Goal: Information Seeking & Learning: Learn about a topic

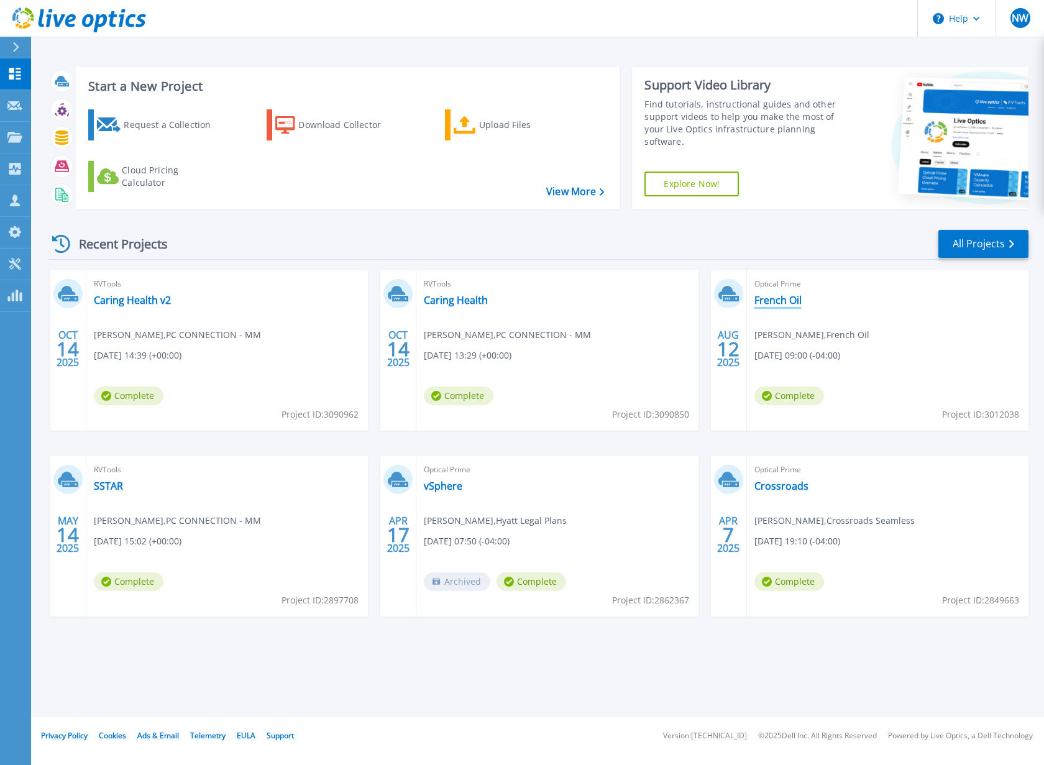
click at [778, 300] on link "French Oil" at bounding box center [777, 300] width 47 height 12
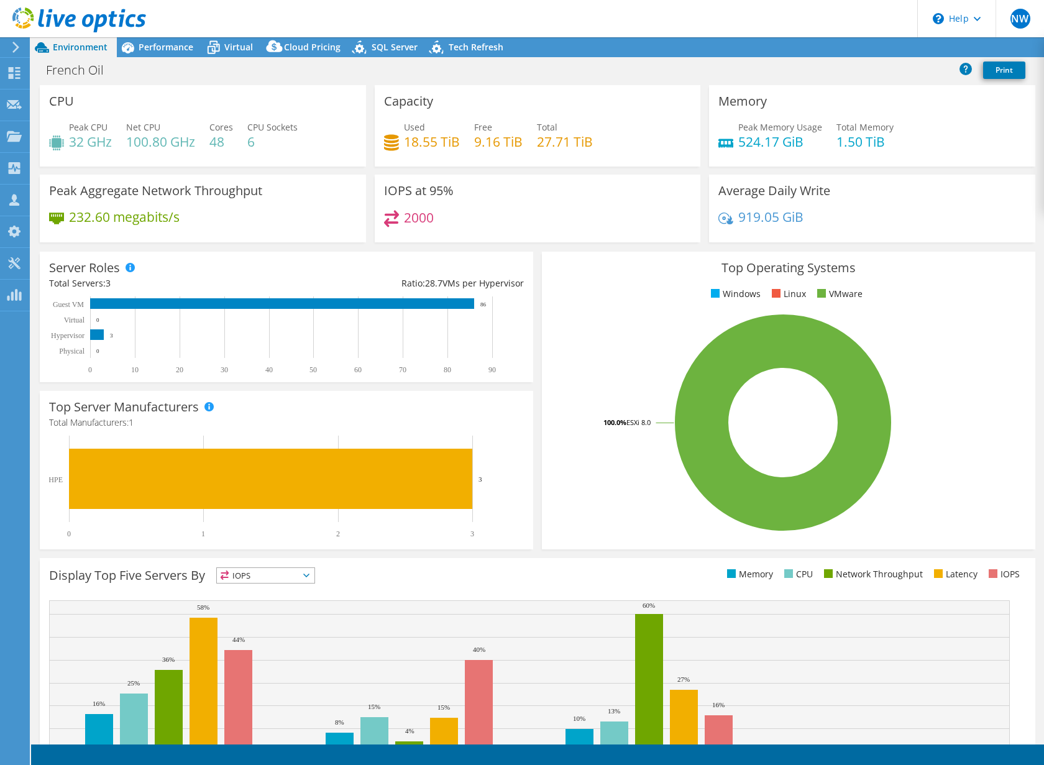
select select "USD"
radio input "true"
radio input "false"
click at [162, 49] on span "Performance" at bounding box center [166, 47] width 55 height 12
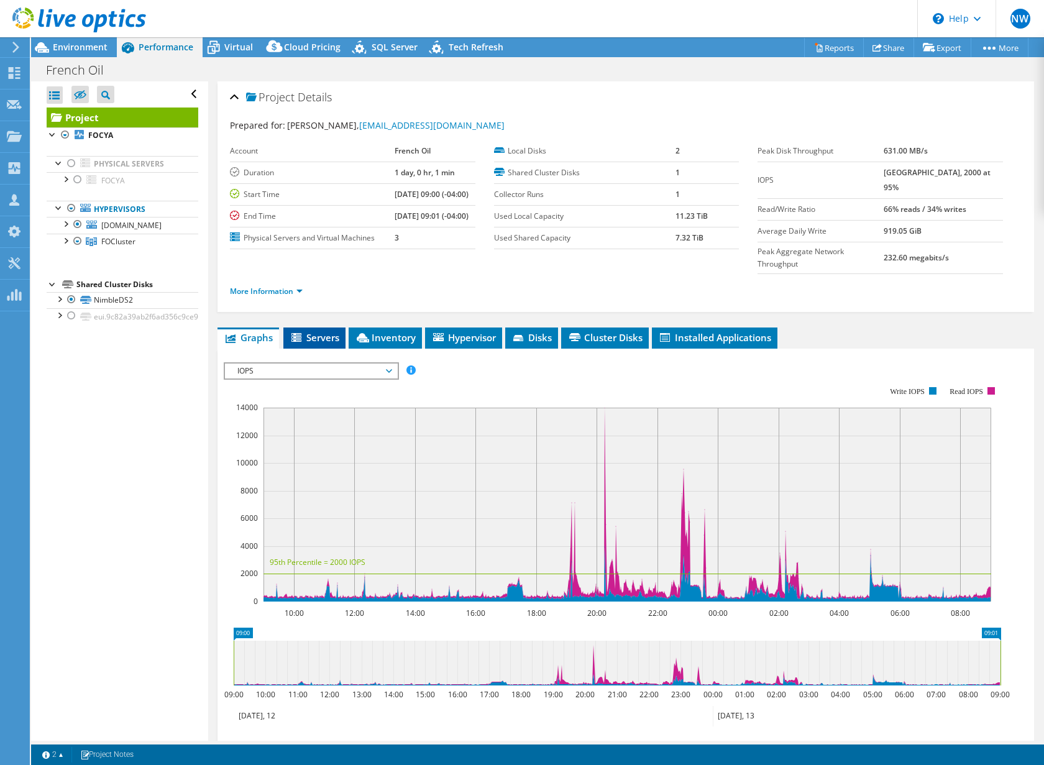
click at [320, 331] on span "Servers" at bounding box center [315, 337] width 50 height 12
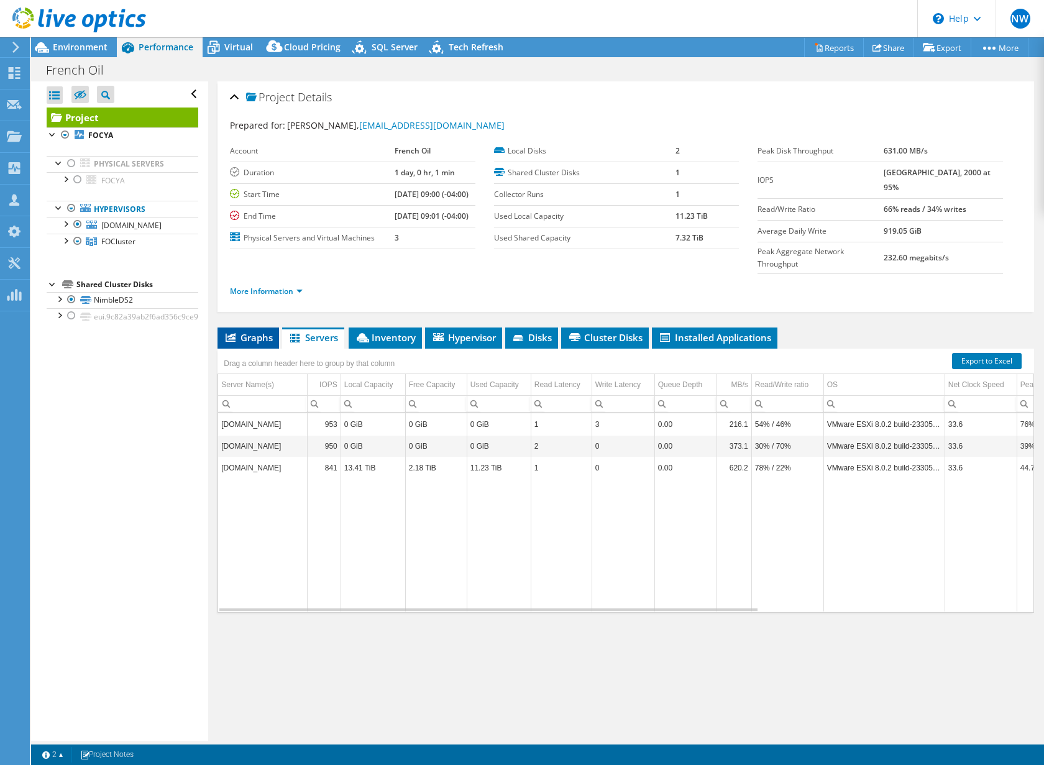
click at [254, 331] on span "Graphs" at bounding box center [248, 337] width 49 height 12
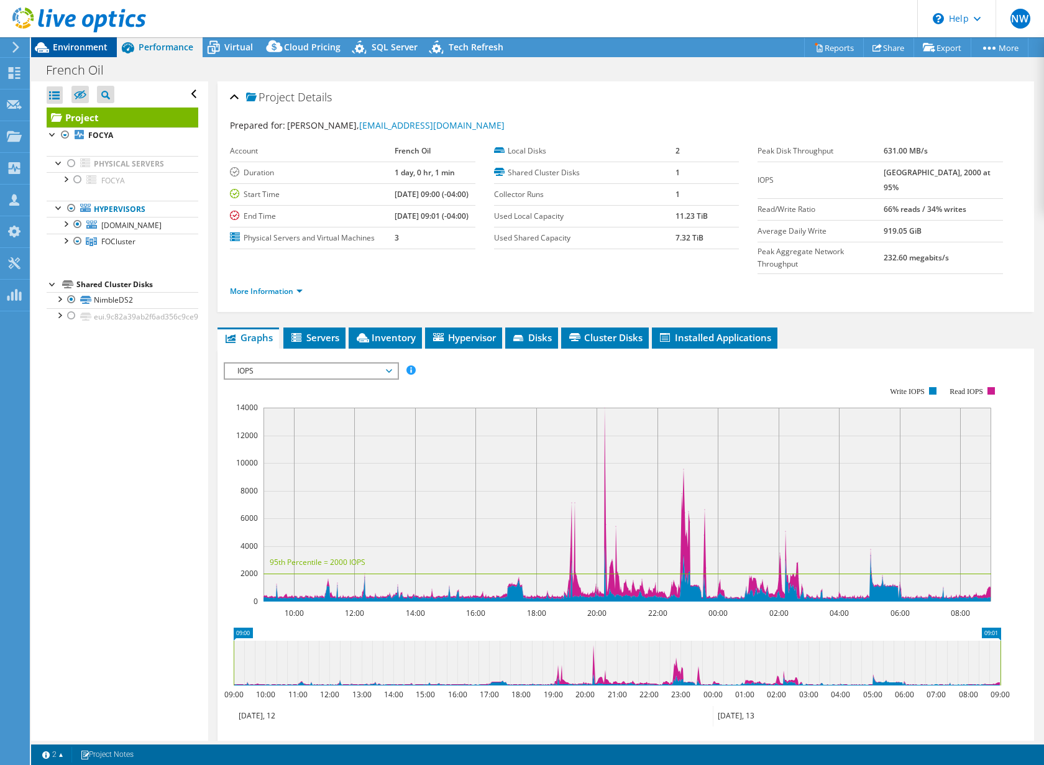
click at [67, 44] on span "Environment" at bounding box center [80, 47] width 55 height 12
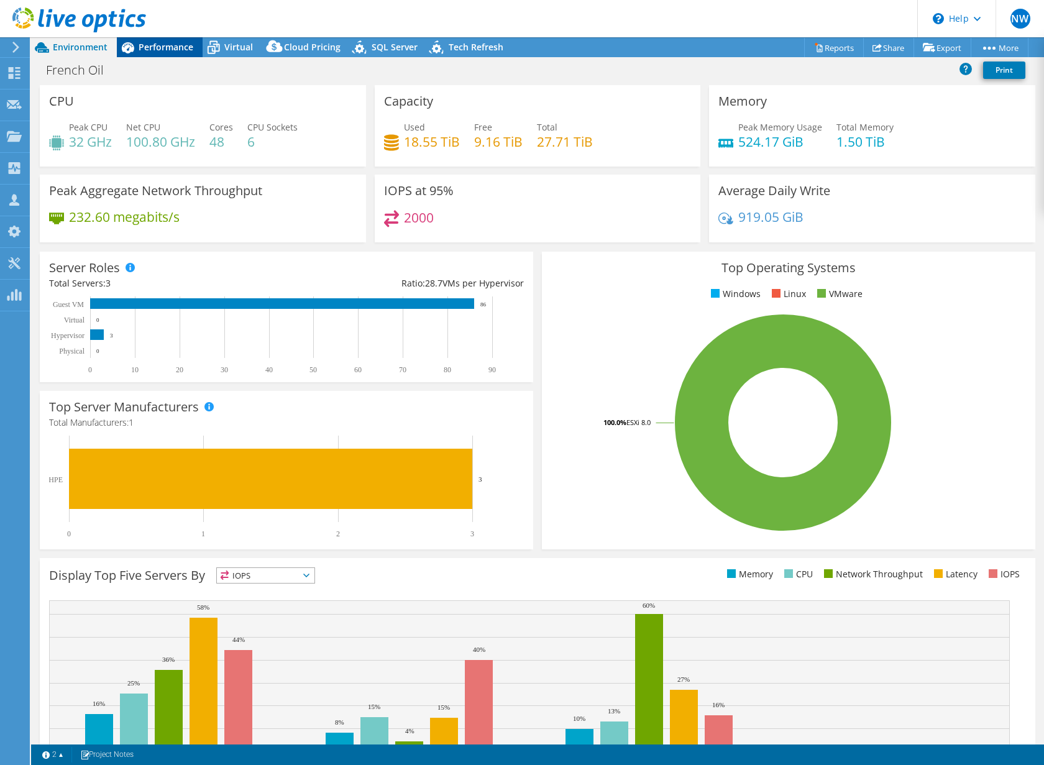
click at [163, 47] on span "Performance" at bounding box center [166, 47] width 55 height 12
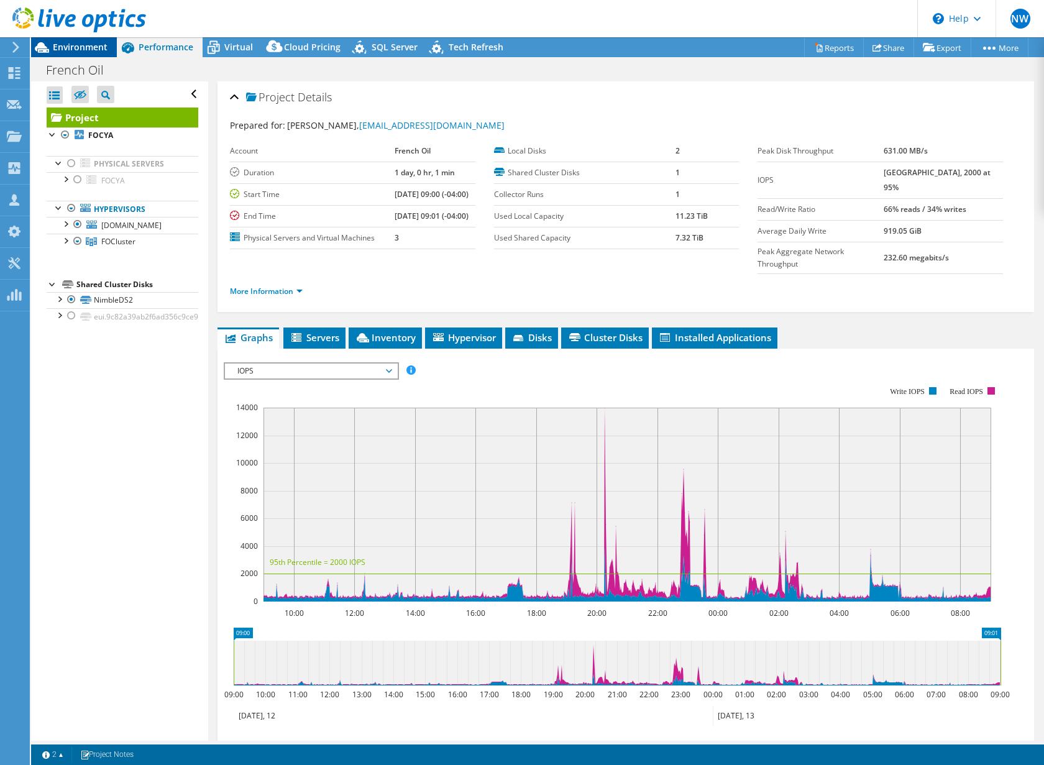
click at [71, 48] on span "Environment" at bounding box center [80, 47] width 55 height 12
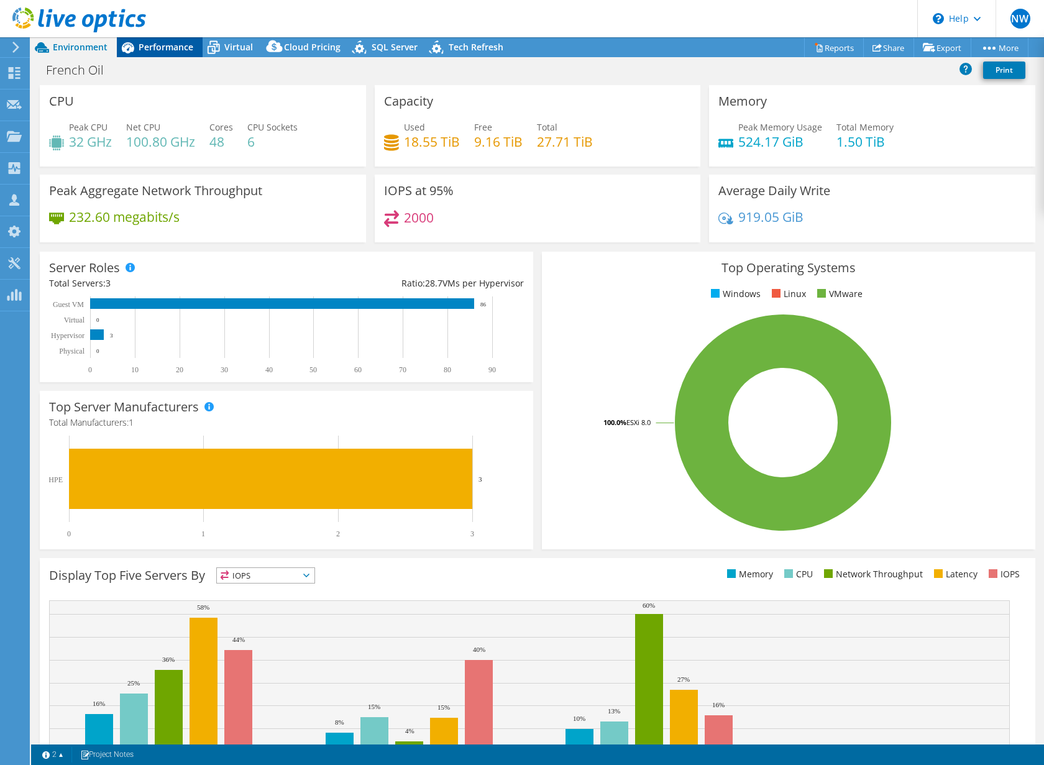
click at [173, 47] on span "Performance" at bounding box center [166, 47] width 55 height 12
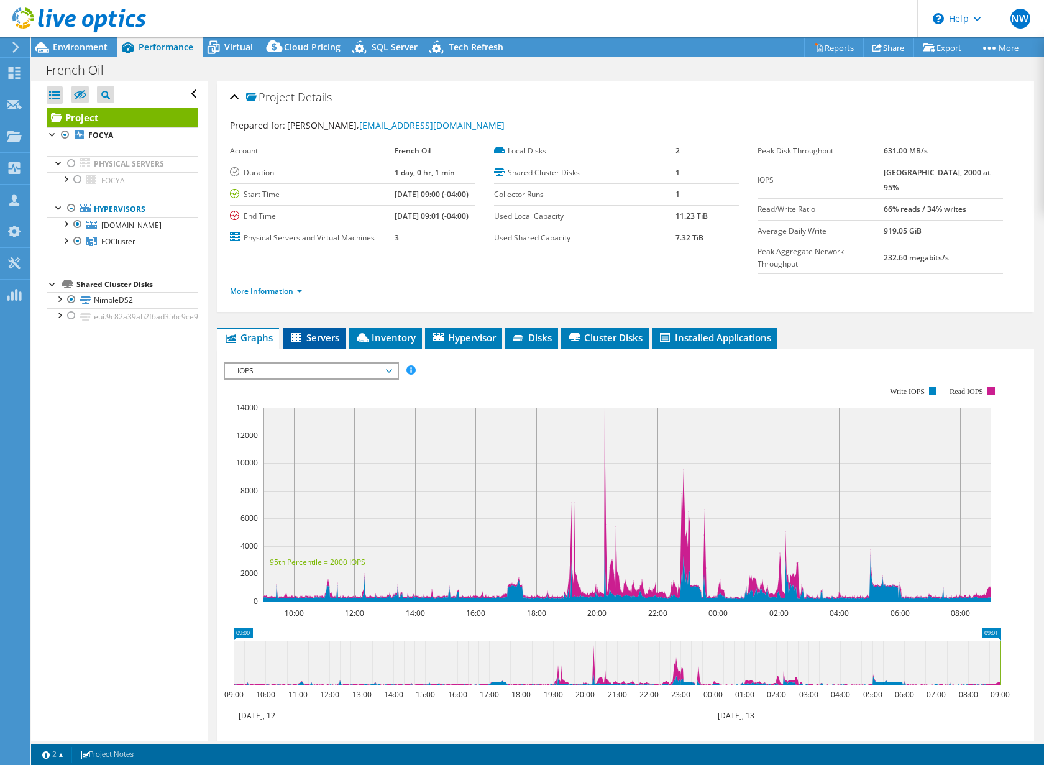
click at [321, 331] on span "Servers" at bounding box center [315, 337] width 50 height 12
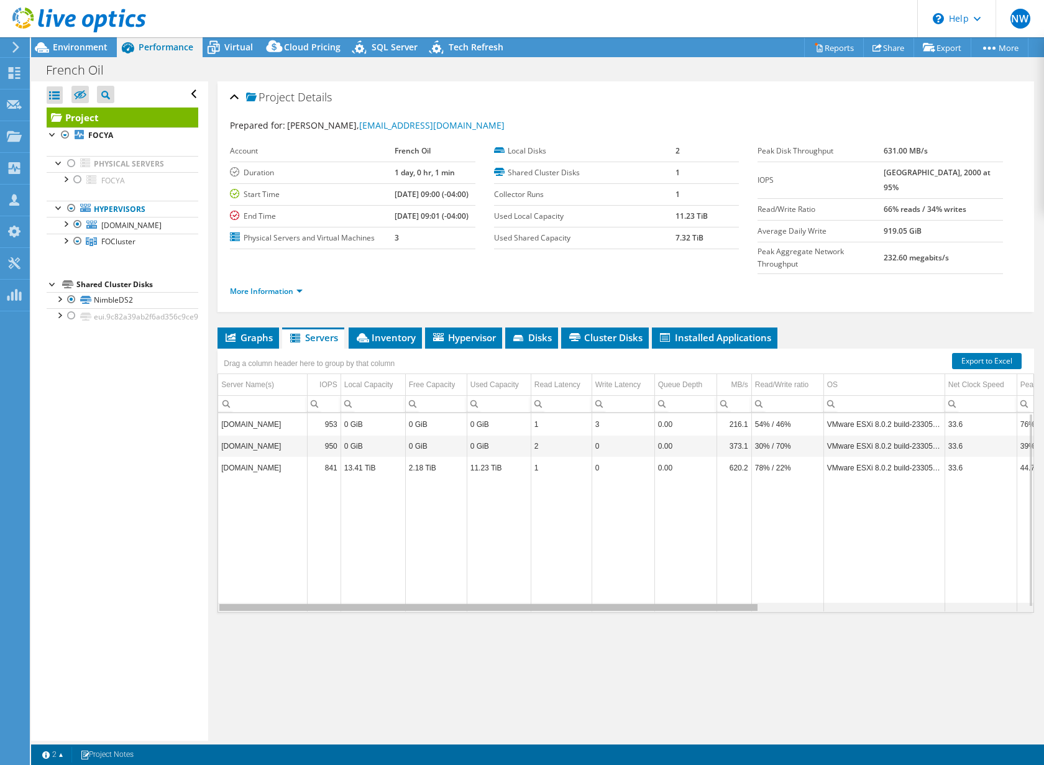
drag, startPoint x: 623, startPoint y: 583, endPoint x: 436, endPoint y: 564, distance: 187.4
click at [436, 564] on body "NW Channel Partner Norman Willey Norman.willey@connection.com PC CONNECTION - M…" at bounding box center [522, 382] width 1044 height 765
click at [380, 331] on span "Inventory" at bounding box center [385, 337] width 61 height 12
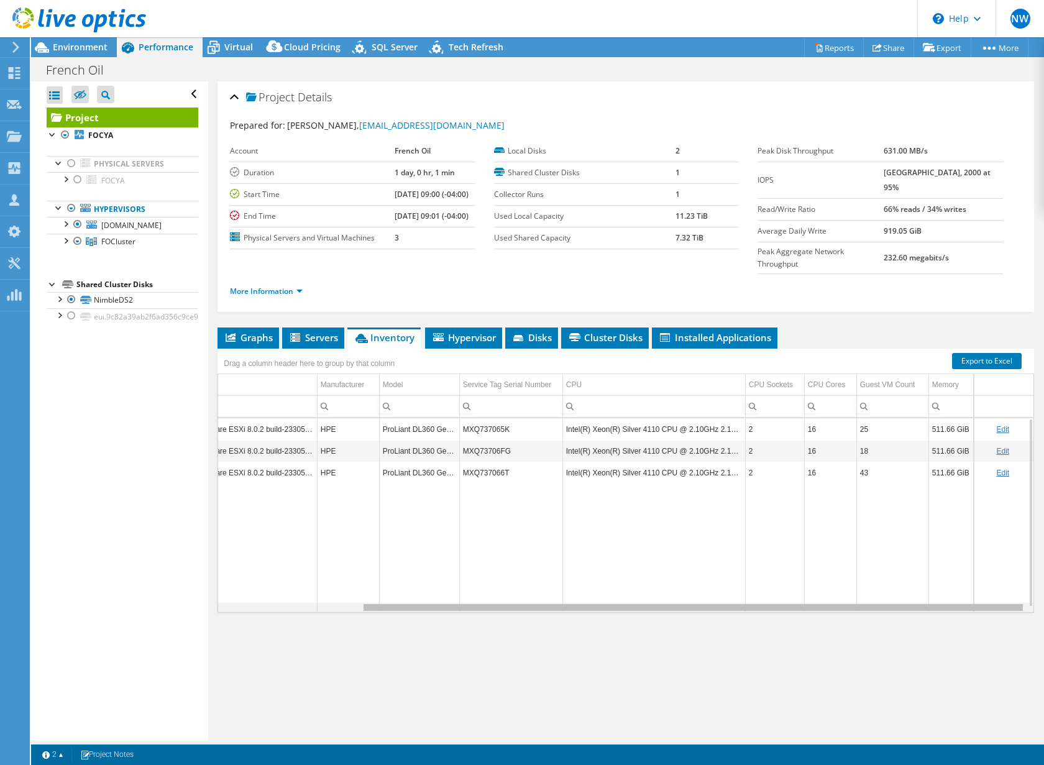
drag, startPoint x: 688, startPoint y: 582, endPoint x: 936, endPoint y: 568, distance: 248.4
click at [936, 568] on body "NW Channel Partner Norman Willey Norman.willey@connection.com PC CONNECTION - M…" at bounding box center [522, 382] width 1044 height 765
click at [86, 46] on span "Environment" at bounding box center [80, 47] width 55 height 12
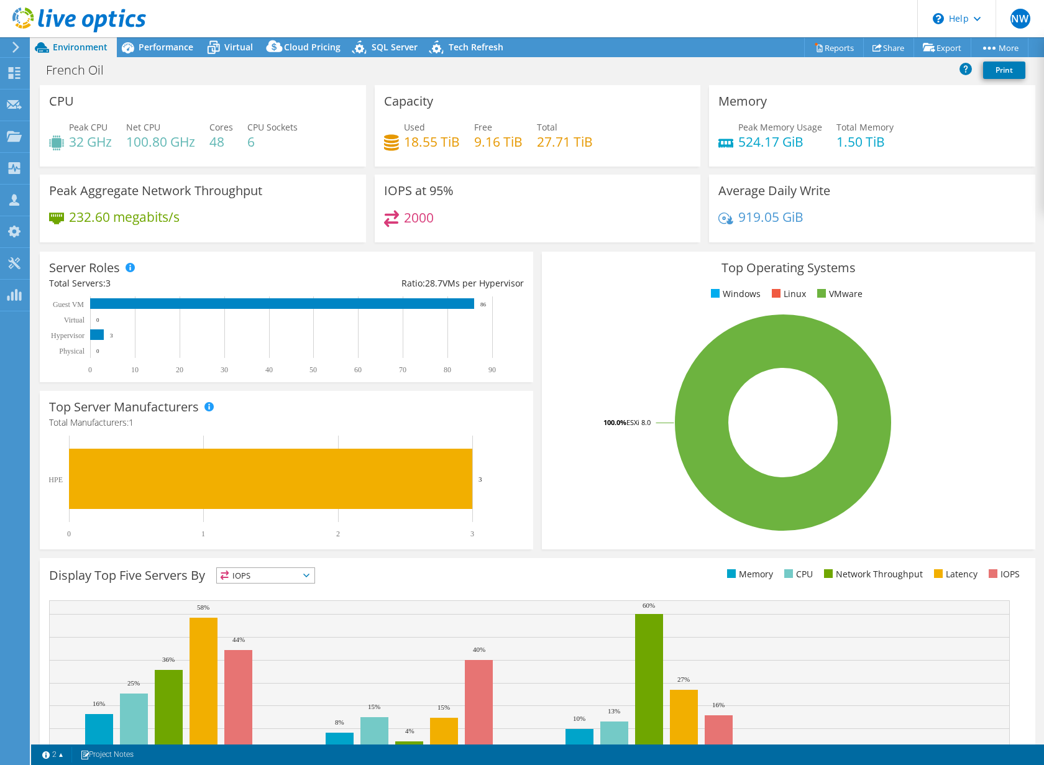
scroll to position [0, 175]
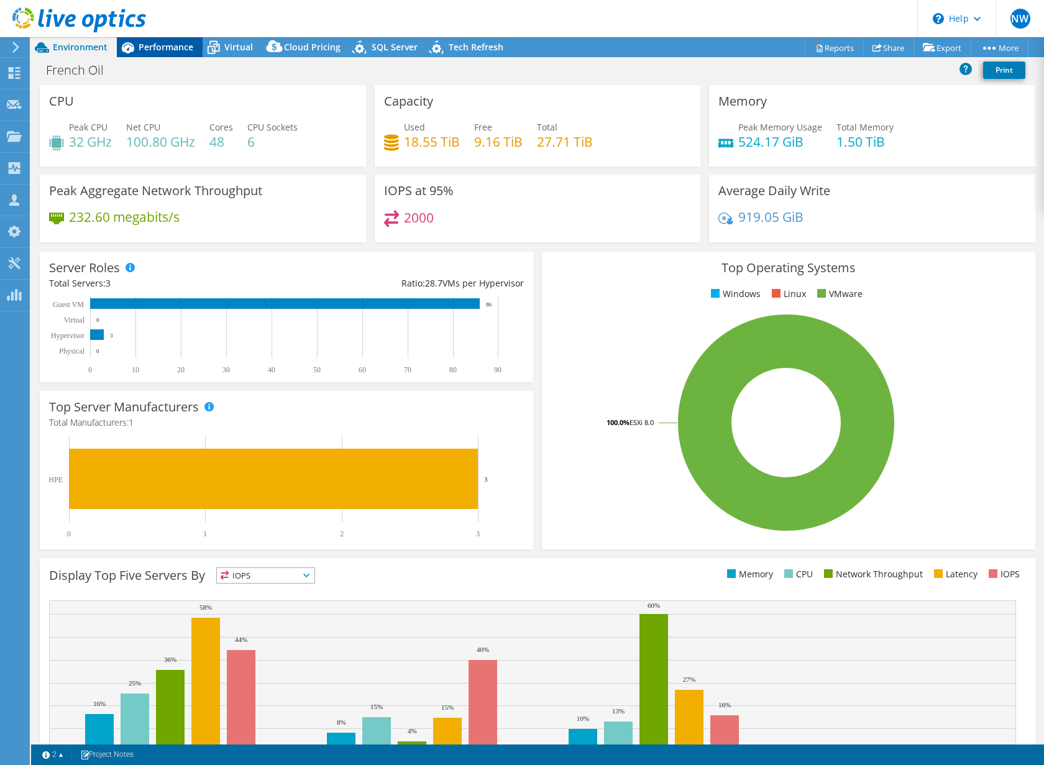
click at [167, 42] on span "Performance" at bounding box center [166, 47] width 55 height 12
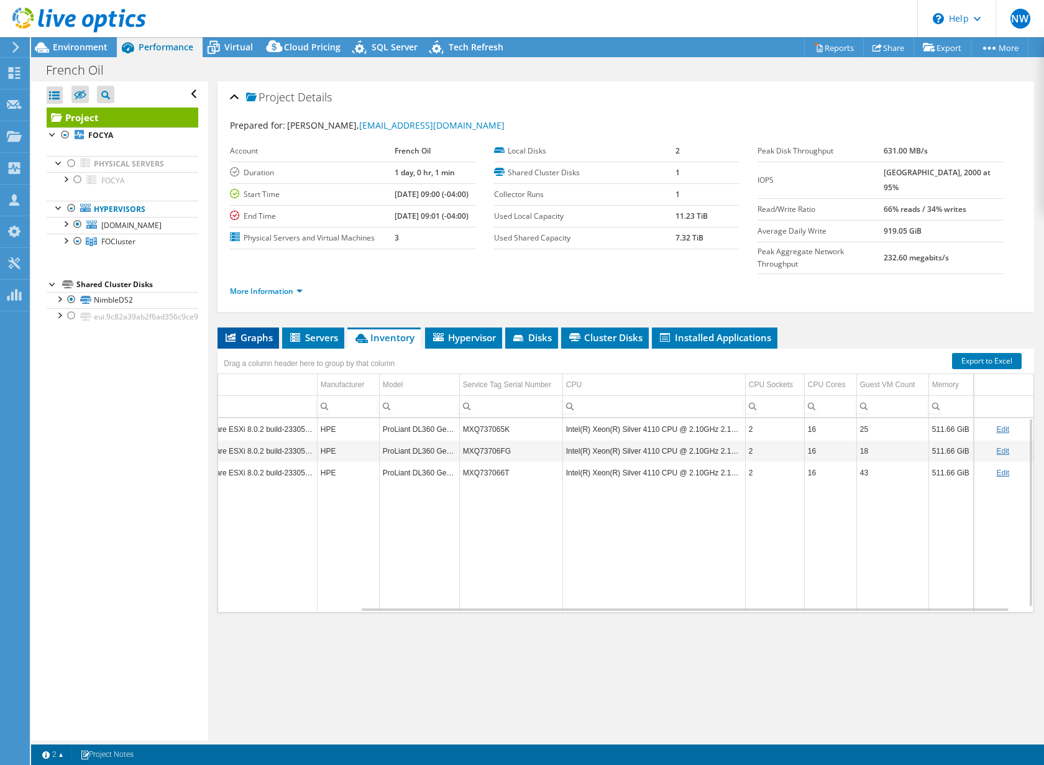
click at [252, 331] on span "Graphs" at bounding box center [248, 337] width 49 height 12
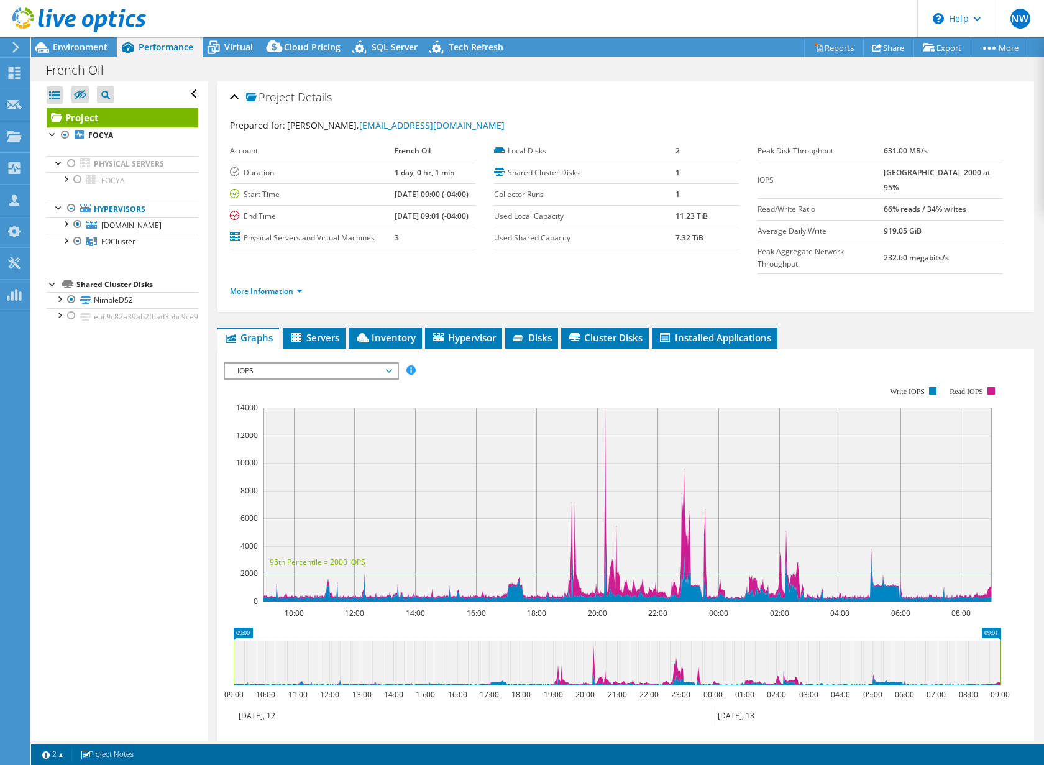
click at [391, 364] on span "IOPS" at bounding box center [311, 371] width 160 height 15
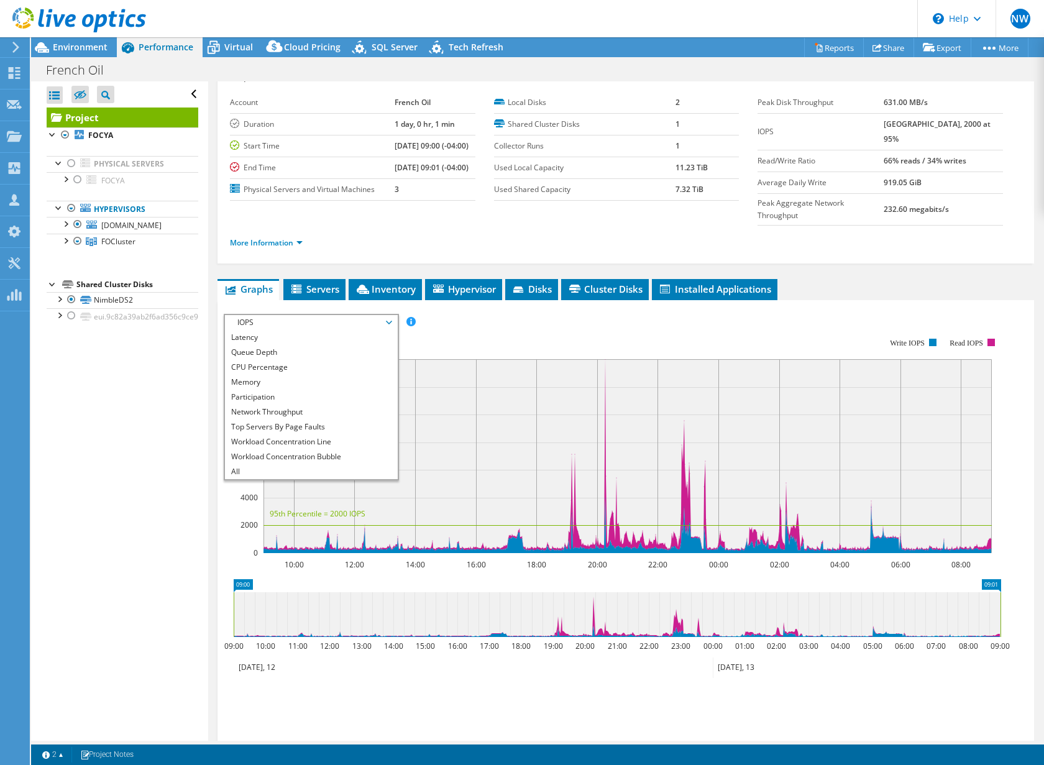
scroll to position [107, 0]
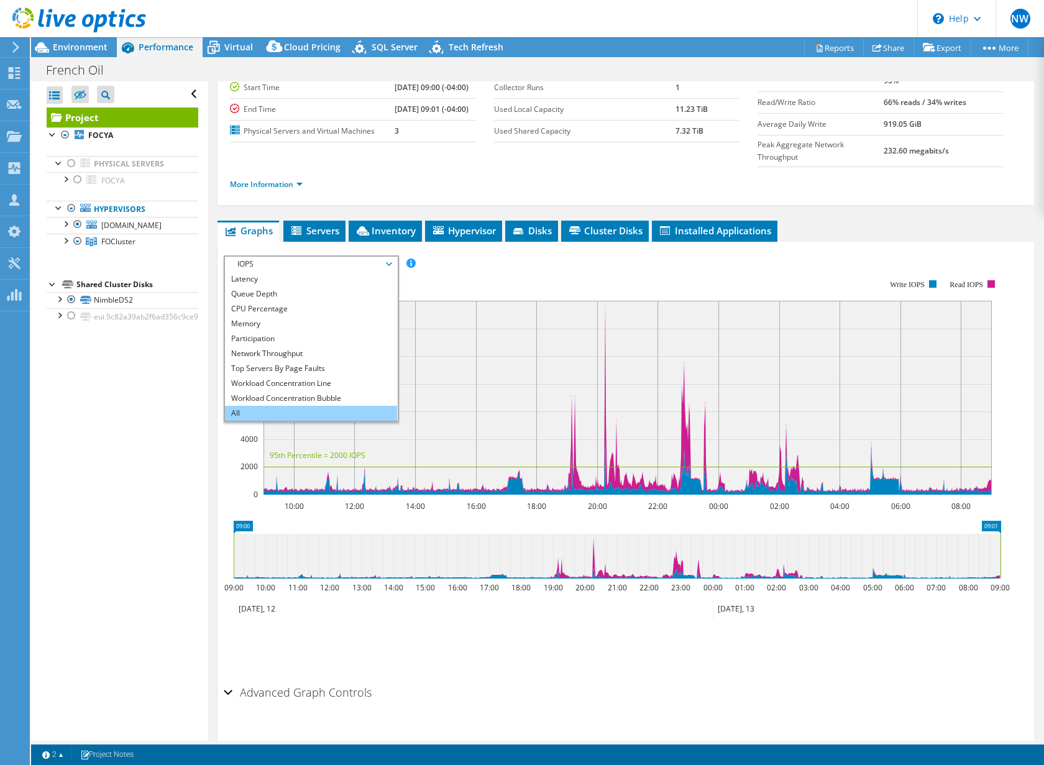
click at [240, 406] on li "All" at bounding box center [311, 413] width 172 height 15
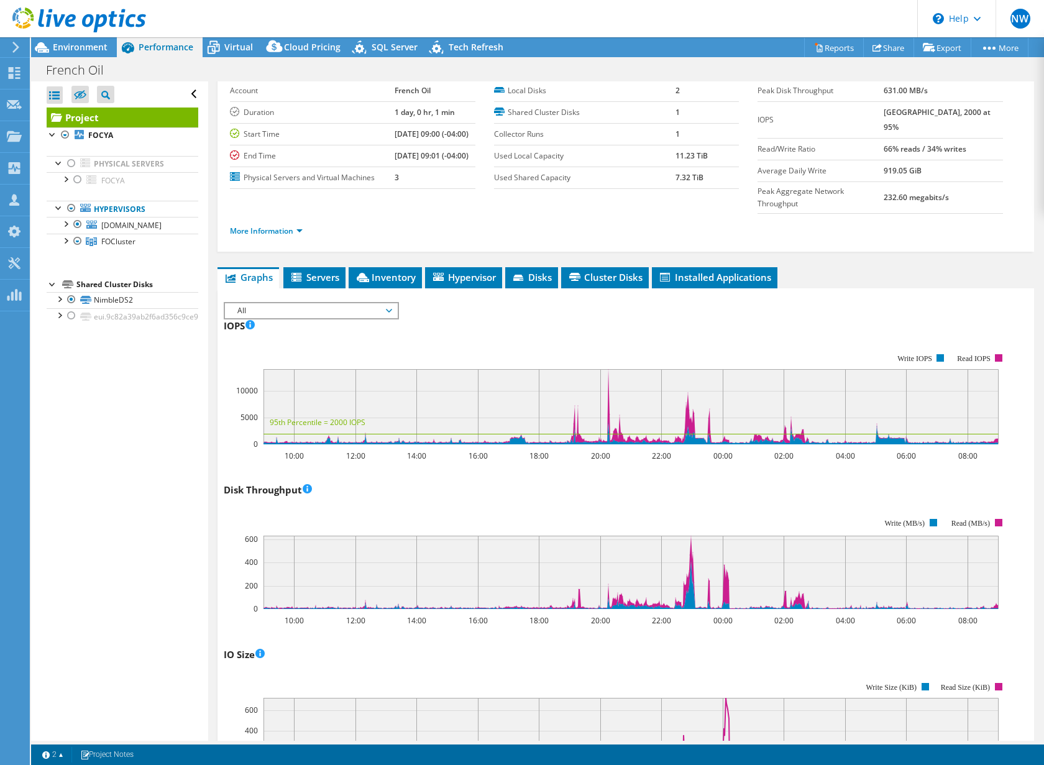
scroll to position [0, 0]
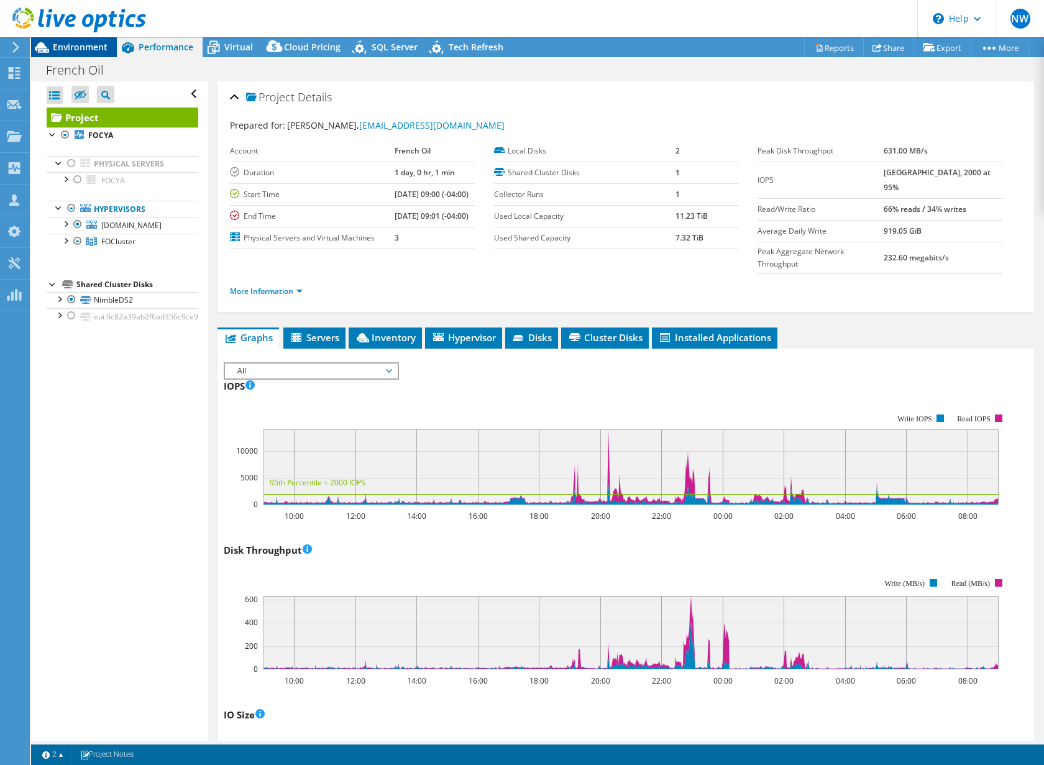
click at [74, 46] on span "Environment" at bounding box center [80, 47] width 55 height 12
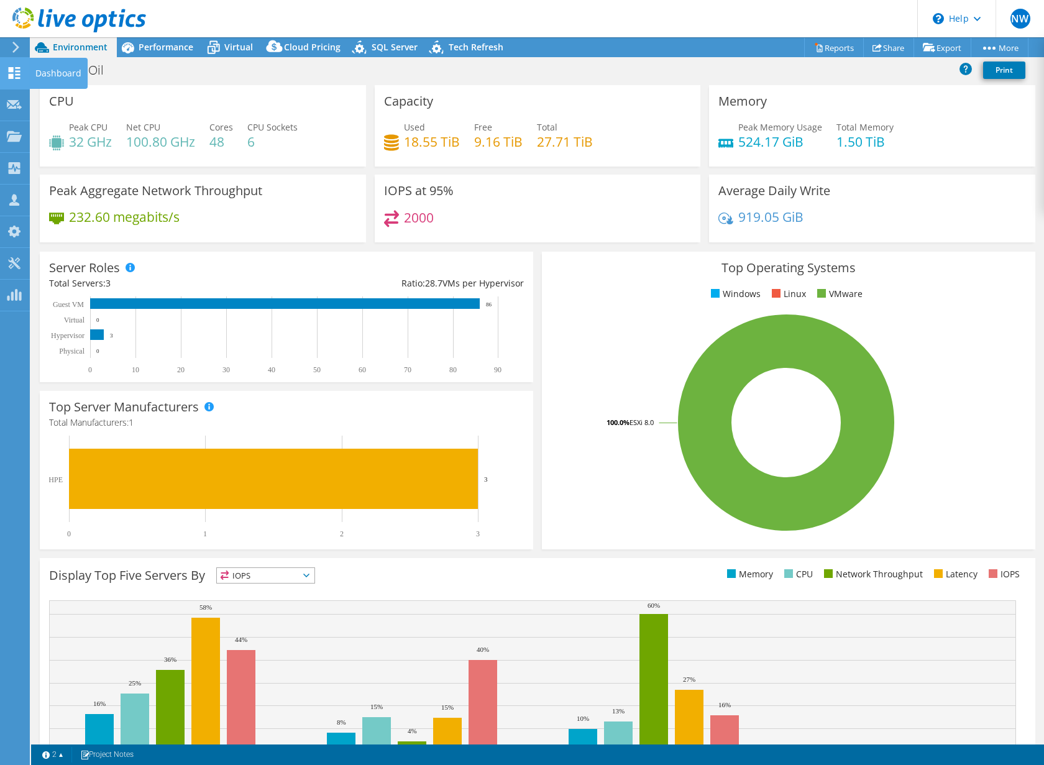
click at [16, 71] on use at bounding box center [15, 73] width 12 height 12
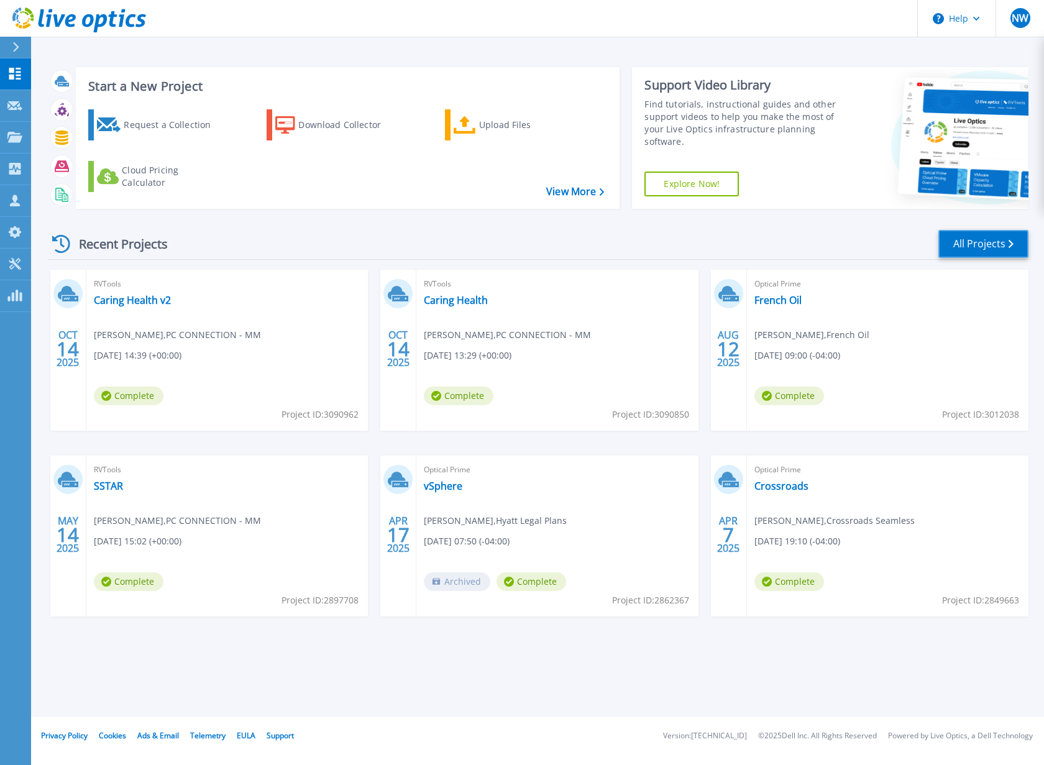
click at [1004, 244] on link "All Projects" at bounding box center [983, 244] width 90 height 28
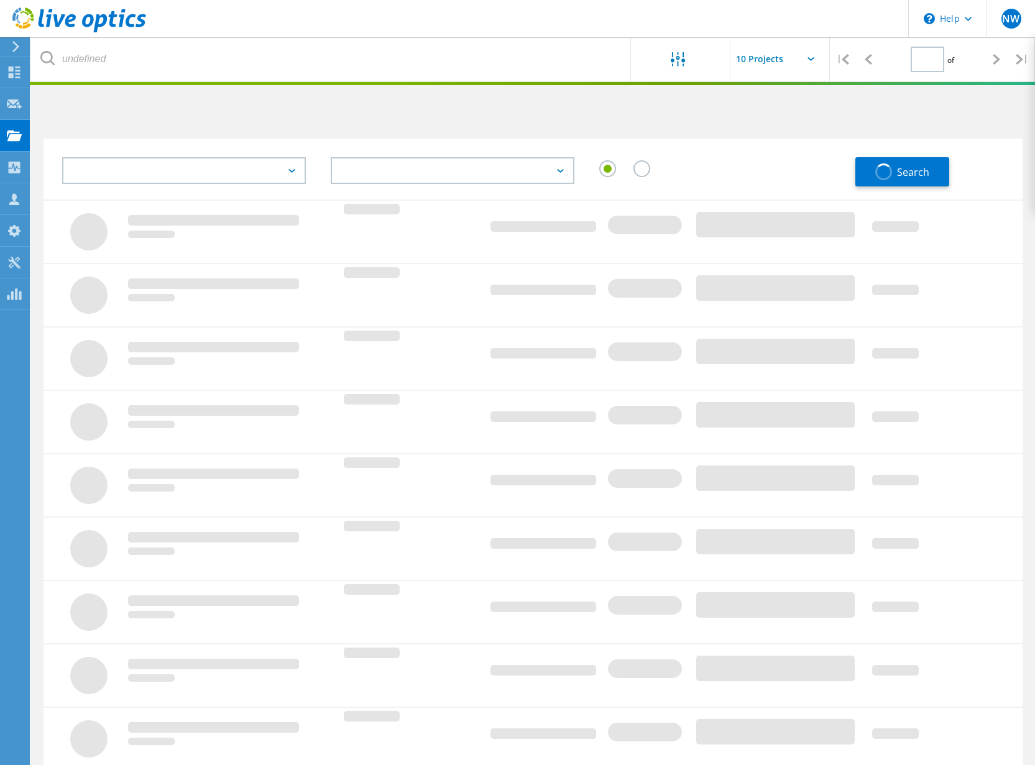
type input "1"
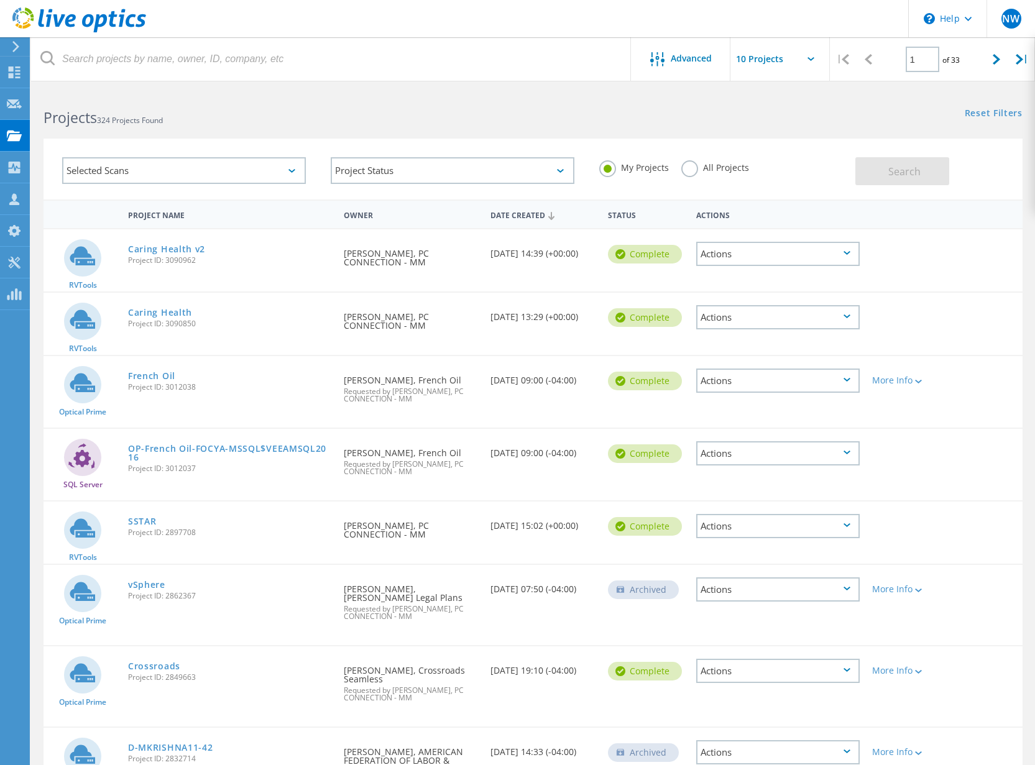
click at [292, 172] on icon at bounding box center [291, 171] width 7 height 4
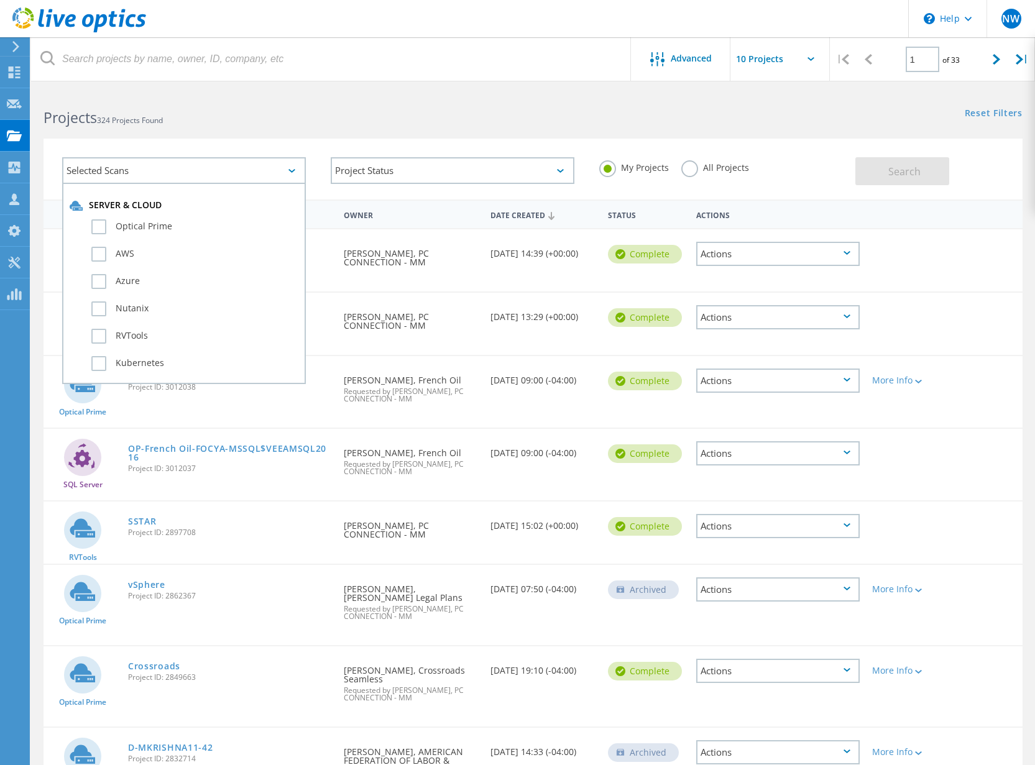
click at [292, 172] on icon at bounding box center [291, 171] width 7 height 4
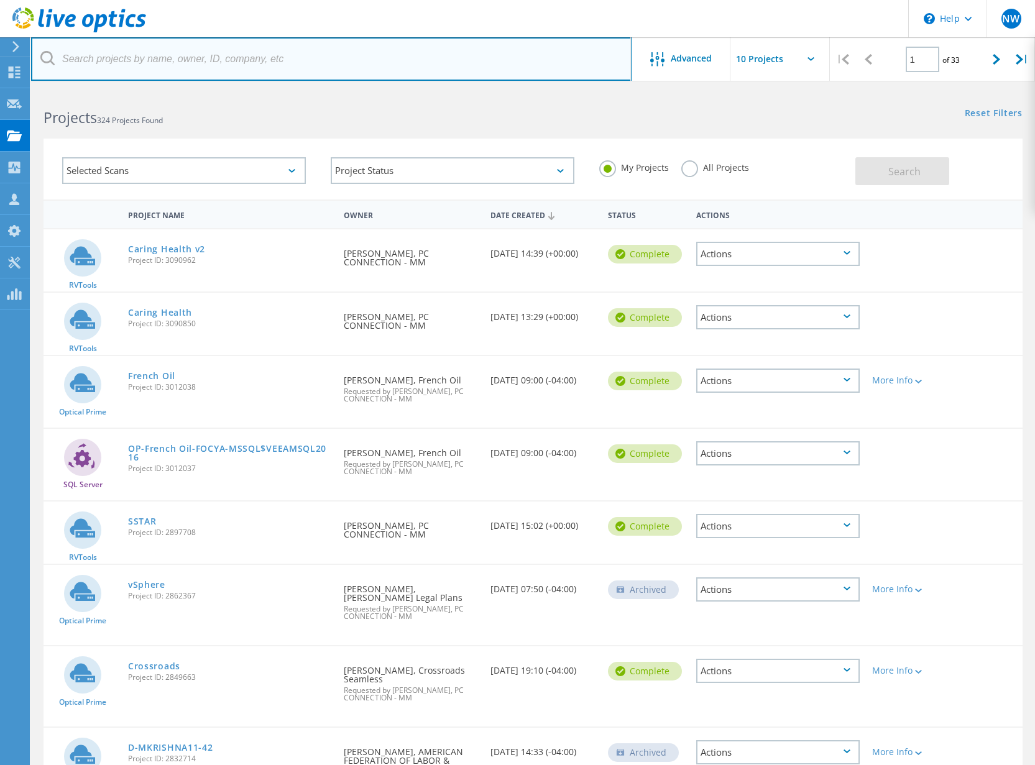
click at [344, 61] on input "text" at bounding box center [331, 59] width 600 height 44
type input "walnut"
